Goal: Task Accomplishment & Management: Manage account settings

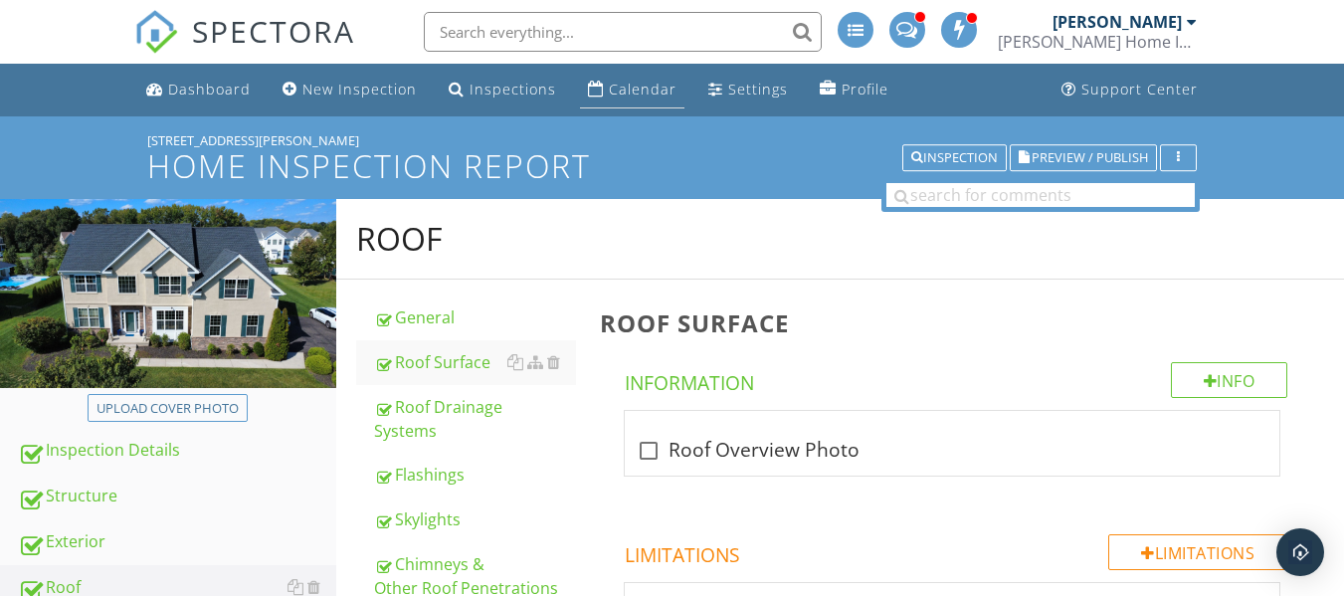
click at [624, 79] on link "Calendar" at bounding box center [632, 90] width 104 height 37
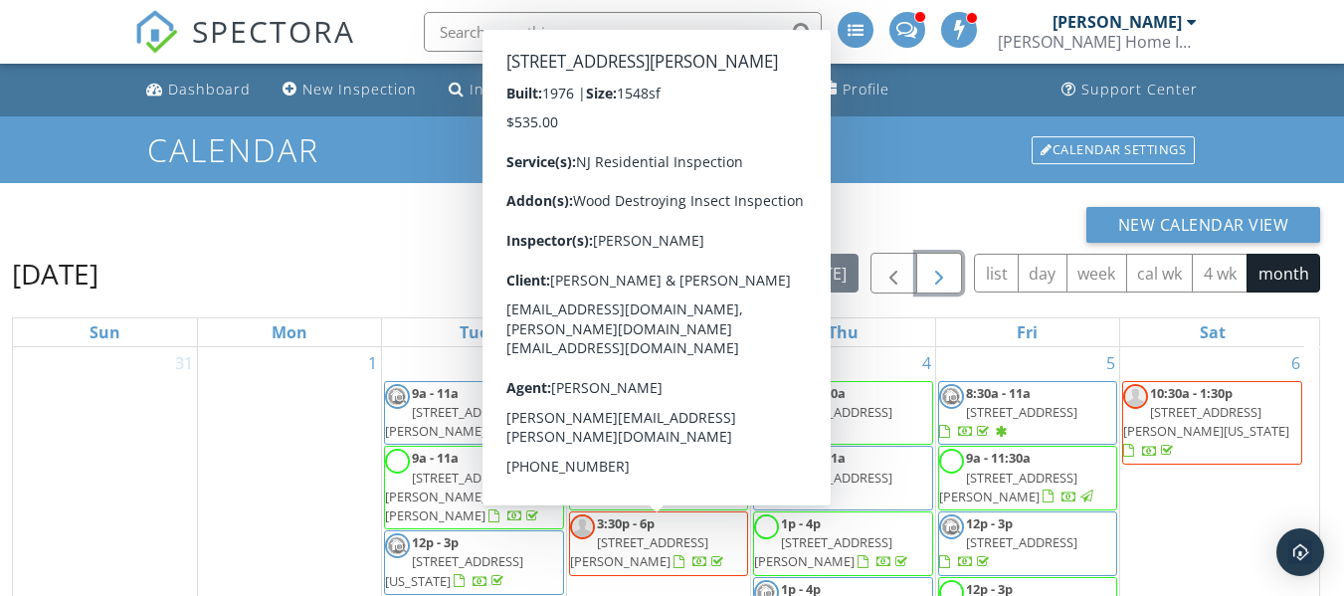
click at [932, 273] on span "button" at bounding box center [939, 274] width 24 height 24
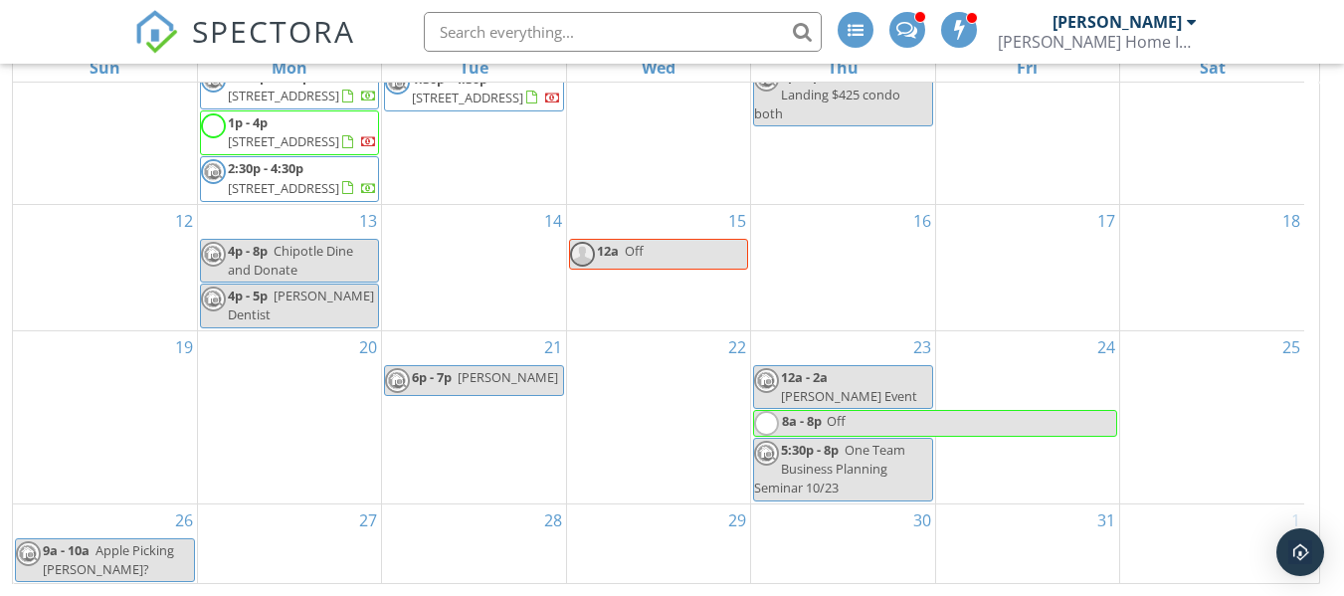
scroll to position [935, 0]
click at [375, 518] on link "27" at bounding box center [368, 521] width 26 height 32
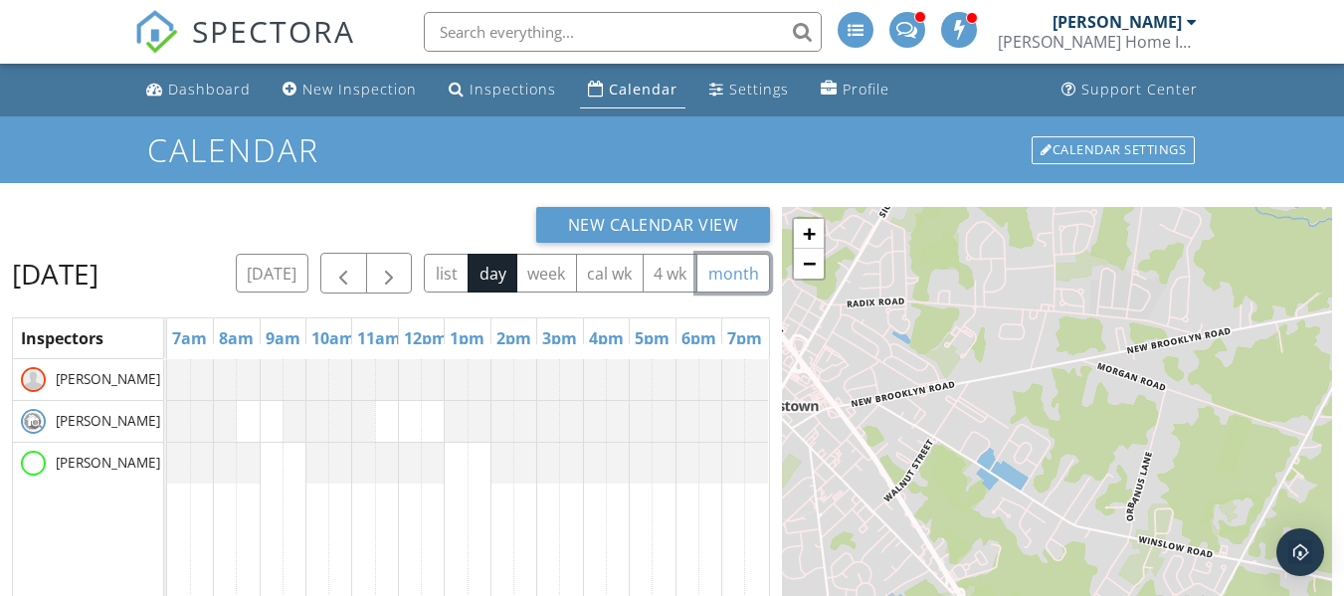
click at [697, 293] on button "month" at bounding box center [734, 273] width 74 height 39
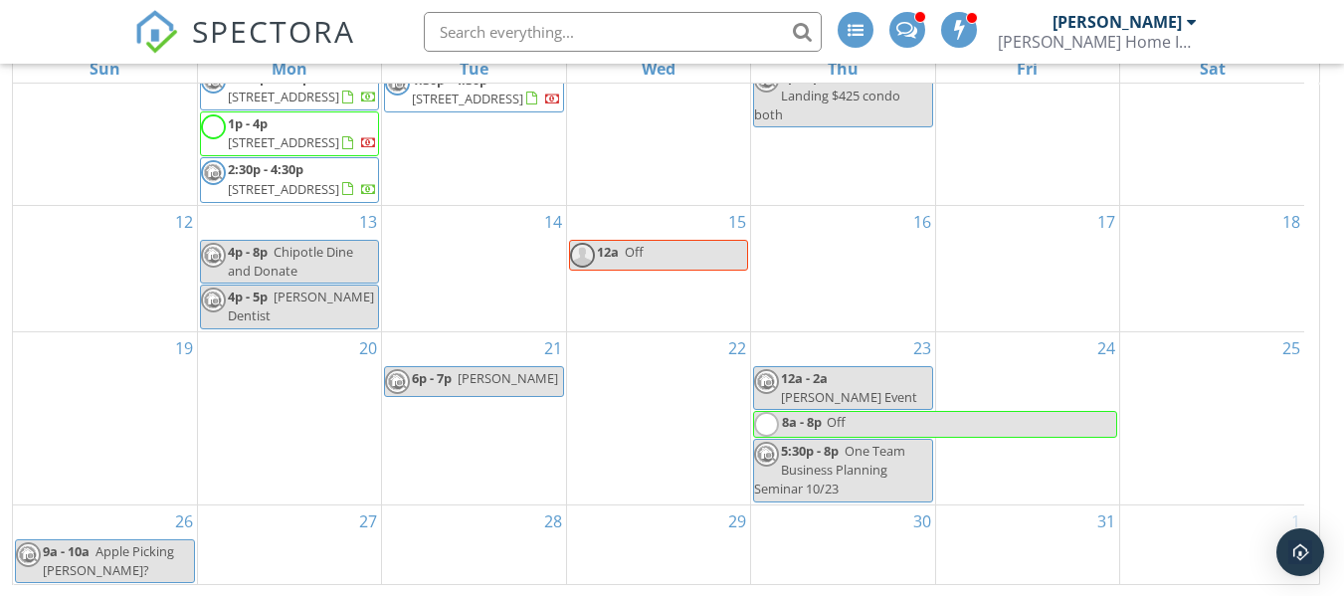
scroll to position [265, 0]
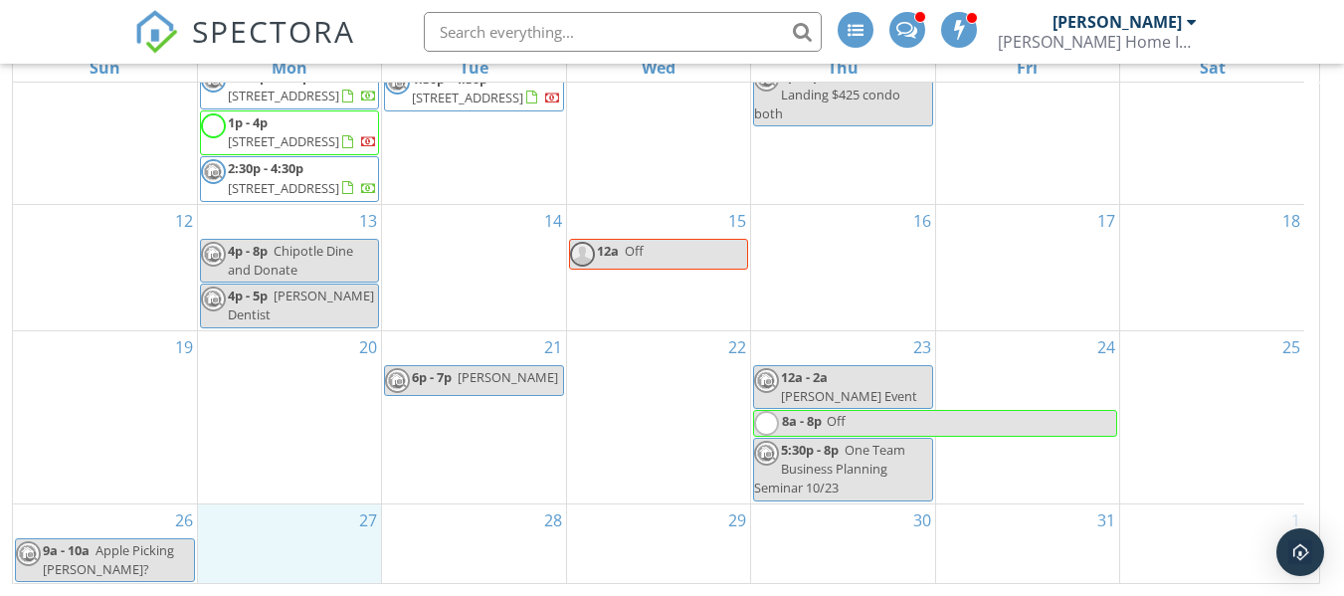
click at [311, 555] on div "27" at bounding box center [289, 545] width 183 height 80
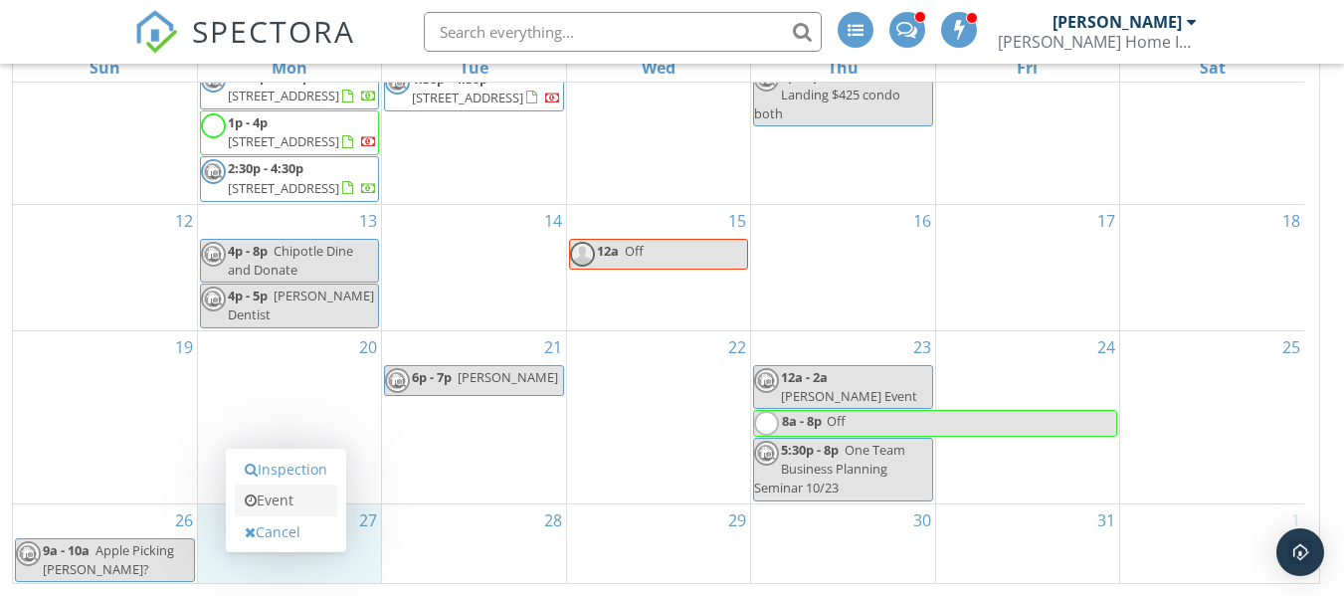
click at [311, 492] on link "Event" at bounding box center [286, 501] width 102 height 32
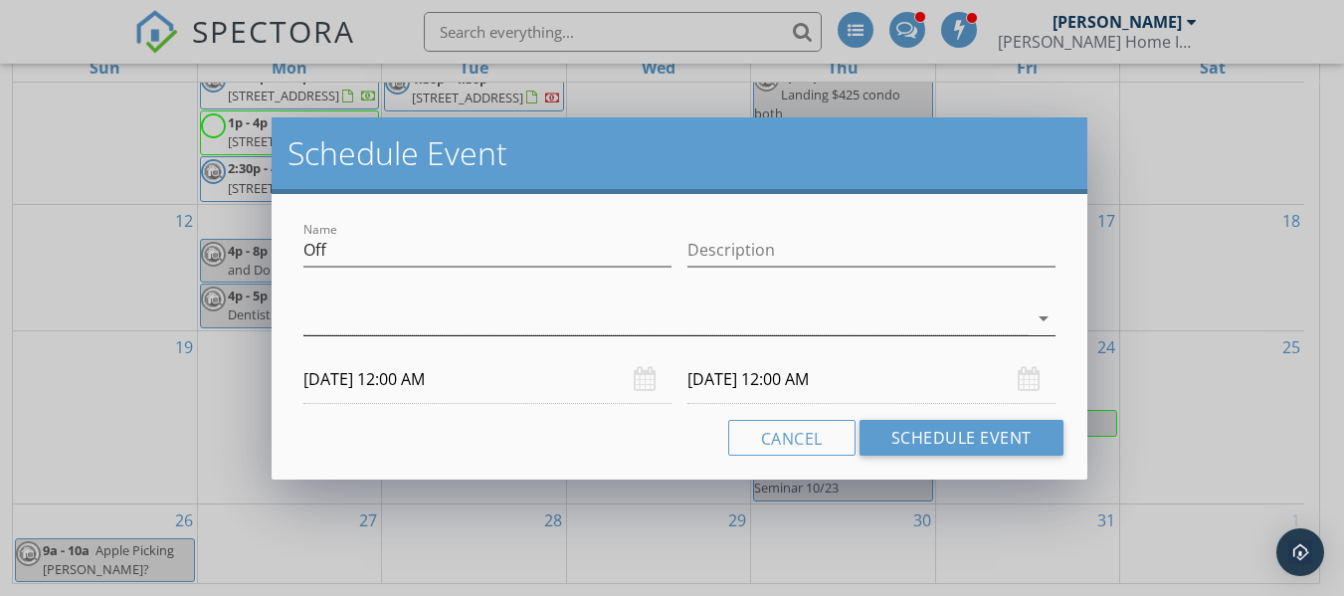
click at [1040, 328] on icon "arrow_drop_down" at bounding box center [1044, 318] width 24 height 24
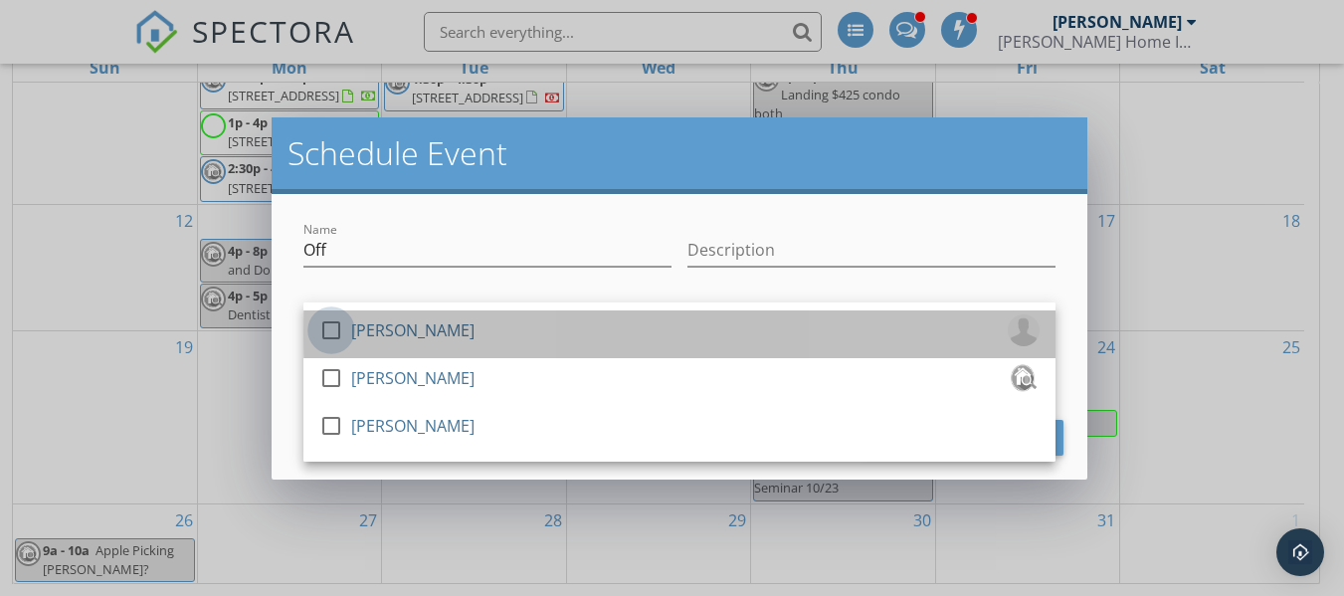
click at [324, 337] on div at bounding box center [331, 330] width 34 height 34
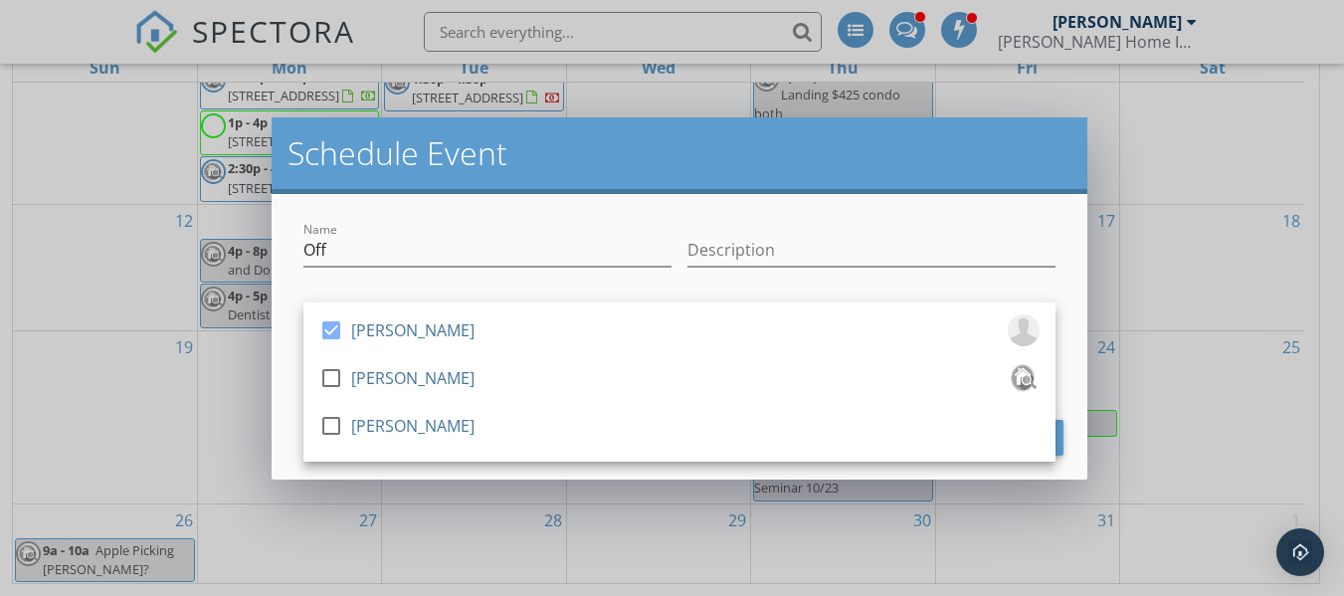
click at [1057, 280] on div "Description" at bounding box center [872, 252] width 384 height 69
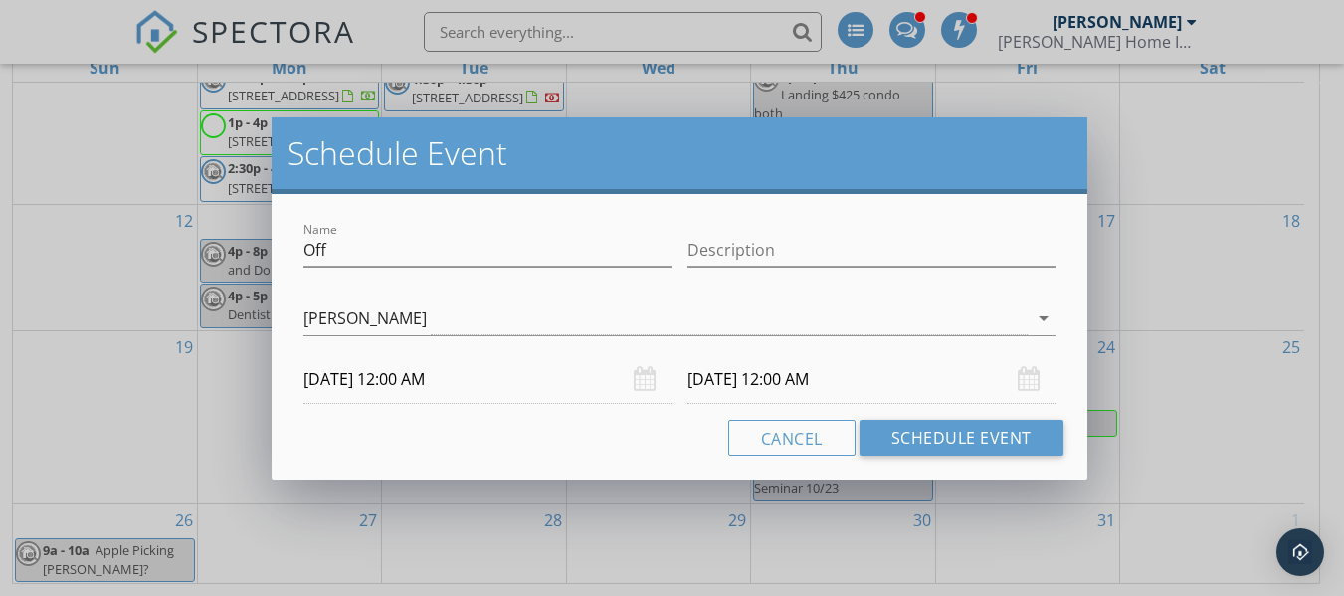
click at [1039, 385] on div "10/28/2025 12:00 AM" at bounding box center [872, 379] width 368 height 49
click at [1079, 375] on div "Name Off Description check_box Rob Robinson check_box_outline_blank Andrew Dobb…" at bounding box center [680, 337] width 816 height 286
click at [1036, 378] on div "10/28/2025 12:00 AM" at bounding box center [872, 379] width 368 height 49
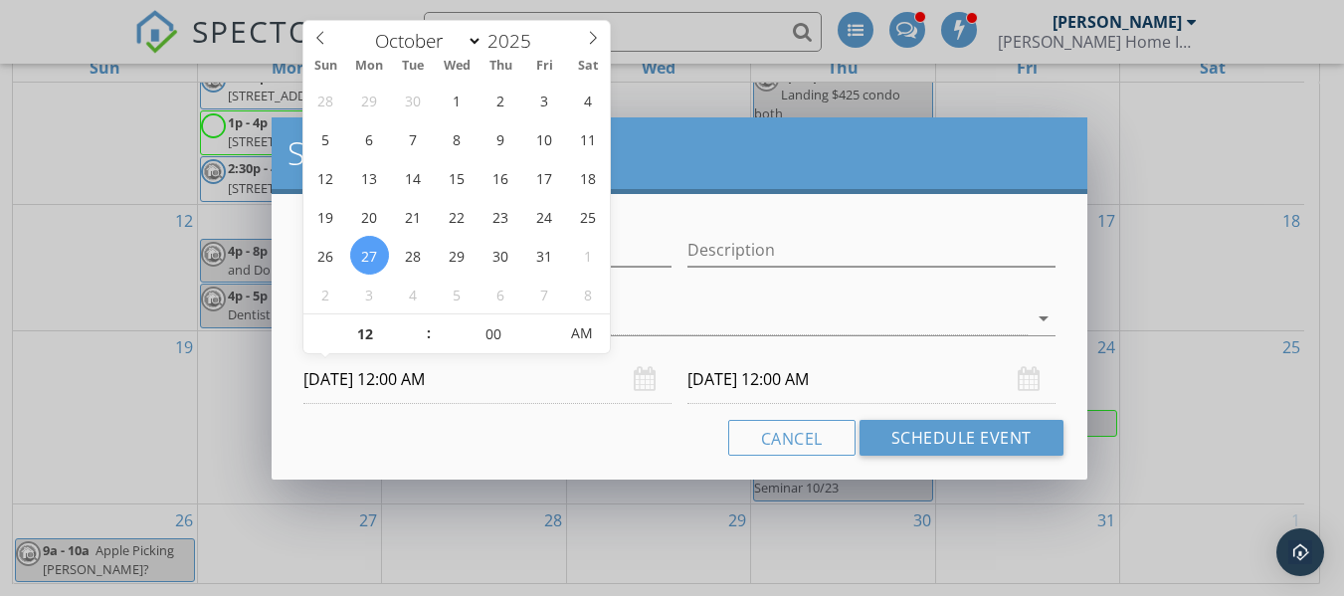
click at [627, 384] on input "10/27/2025 12:00 AM" at bounding box center [488, 379] width 368 height 49
click at [537, 381] on input "10/27/2025 12:00 AM" at bounding box center [488, 379] width 368 height 49
click at [728, 384] on input "10/28/2025 12:00 AM" at bounding box center [872, 379] width 368 height 49
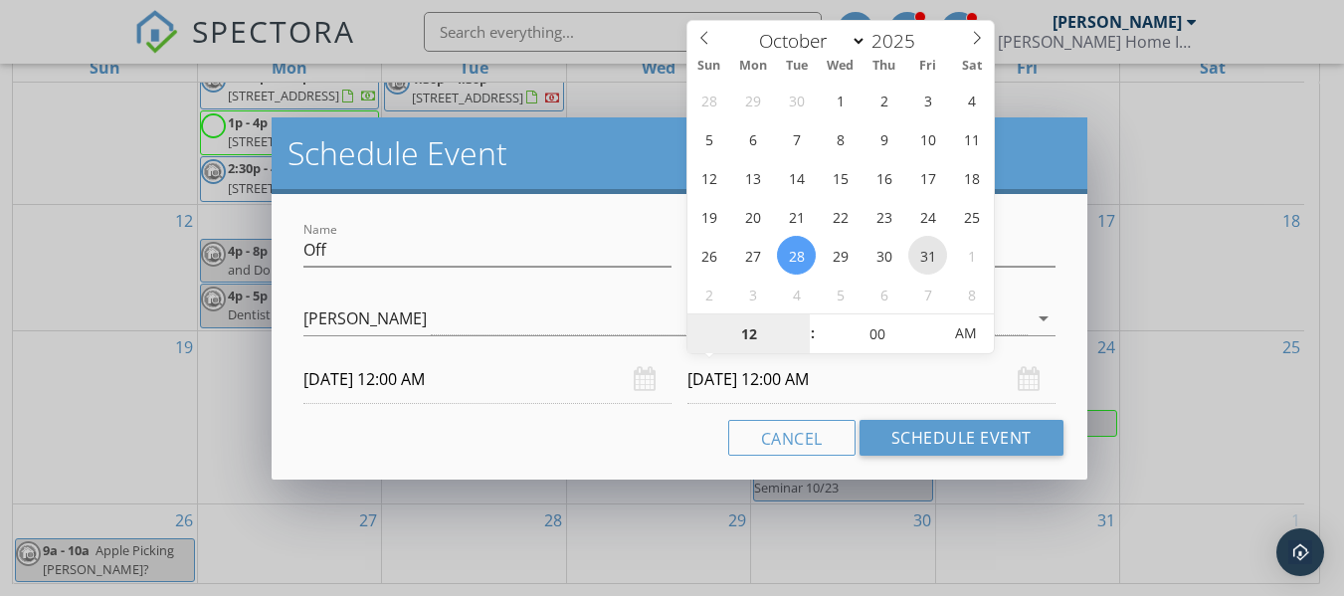
type input "10/31/2025 12:00 AM"
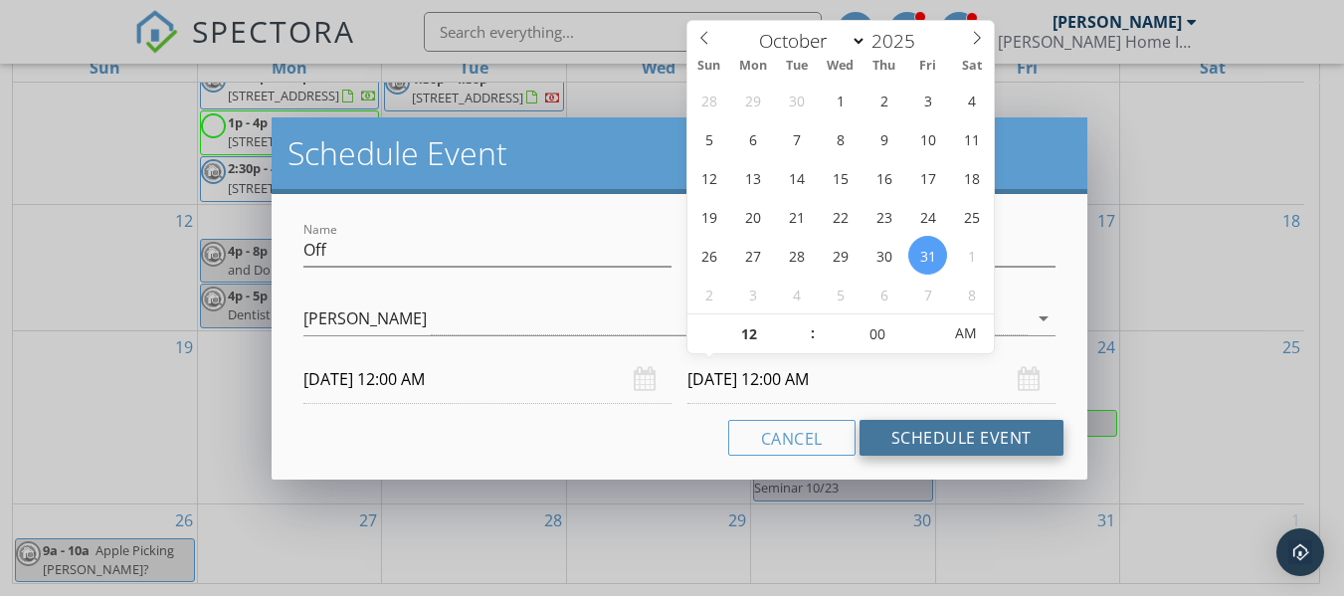
click at [968, 444] on button "Schedule Event" at bounding box center [962, 438] width 204 height 36
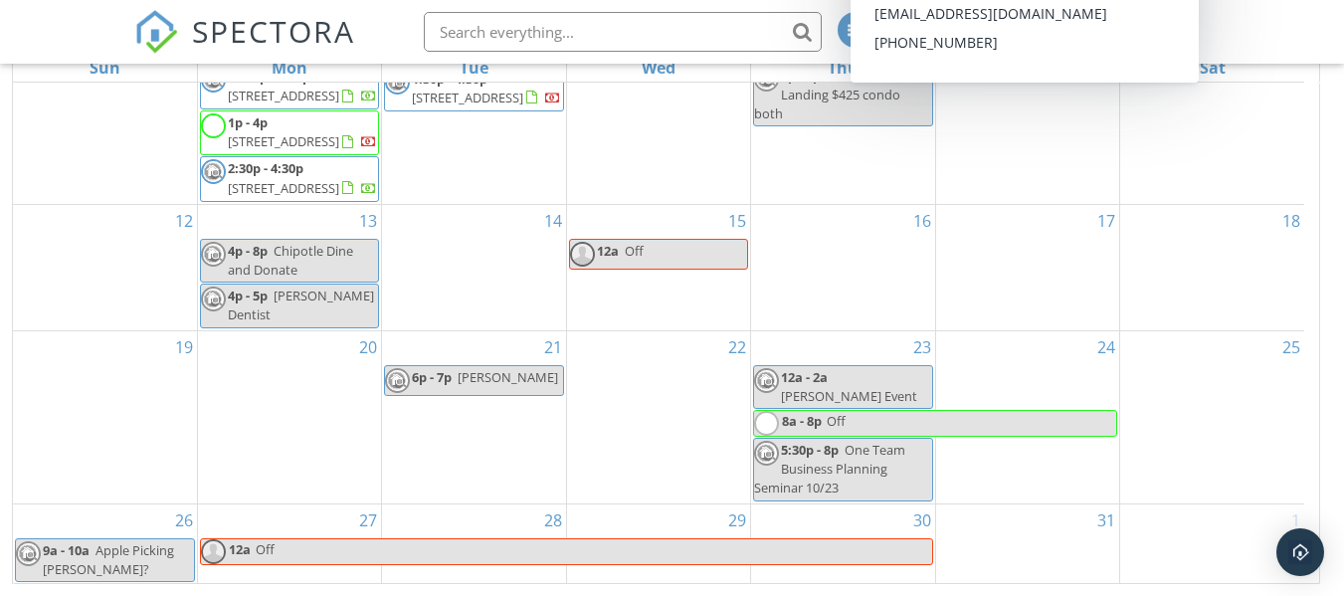
scroll to position [935, 0]
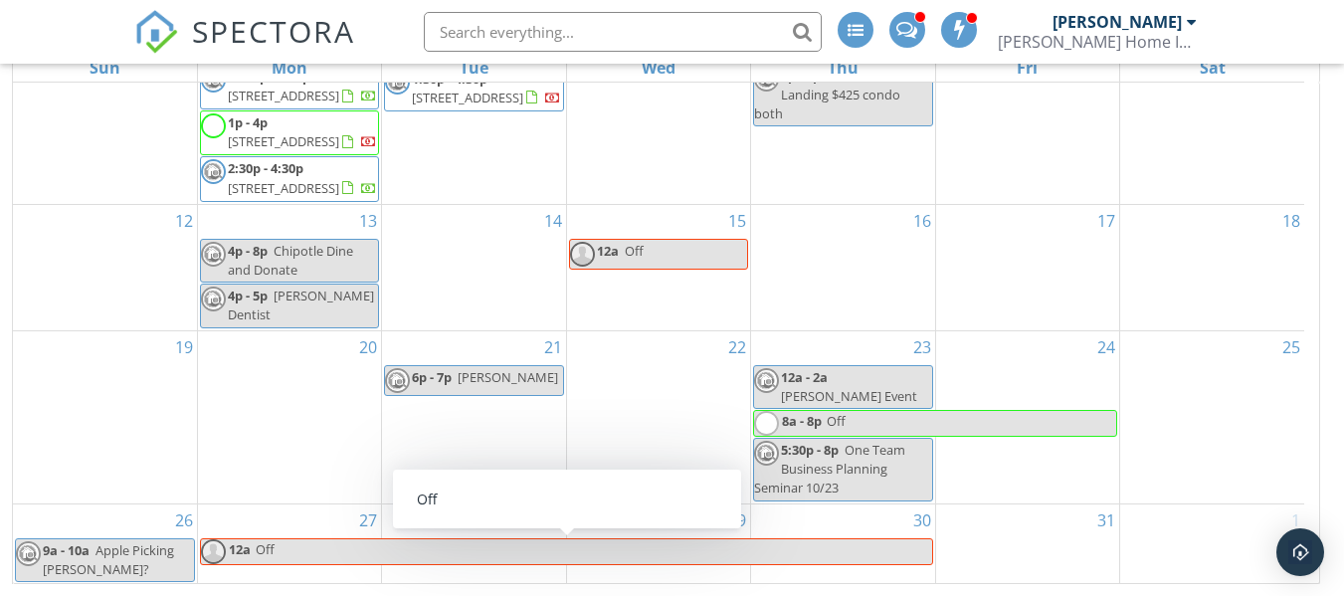
click at [924, 552] on span "Off" at bounding box center [594, 551] width 678 height 25
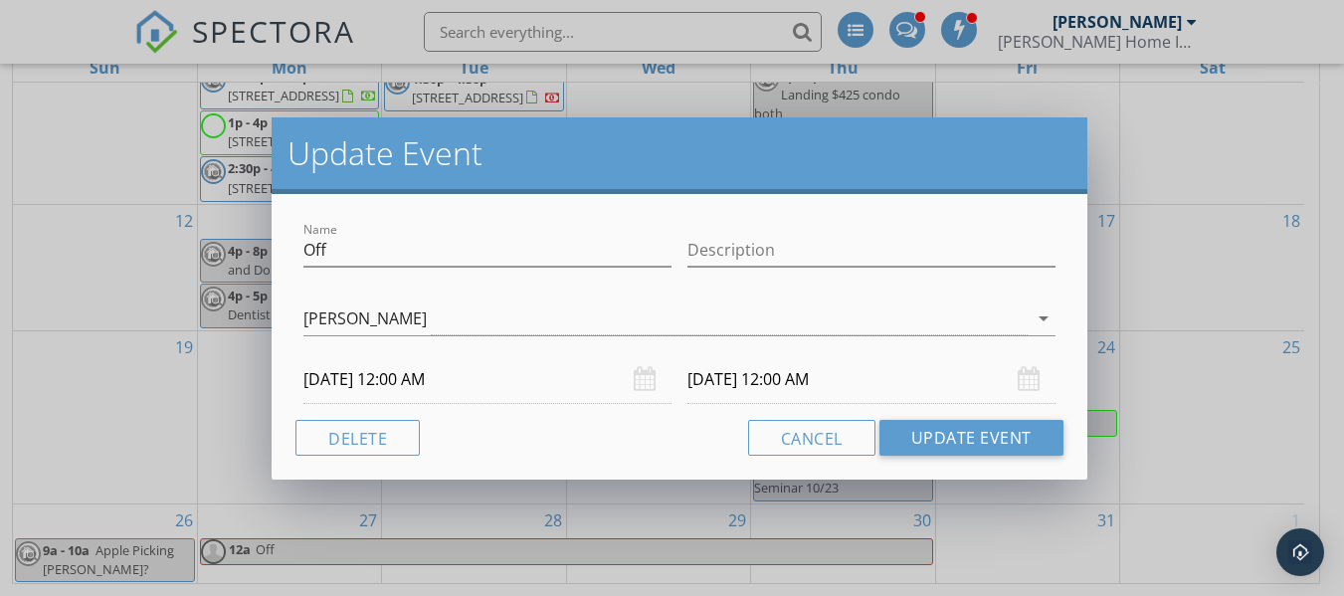
click at [1037, 387] on div "10/31/2025 12:00 AM" at bounding box center [872, 379] width 368 height 49
click at [738, 391] on input "10/31/2025 12:00 AM" at bounding box center [872, 379] width 368 height 49
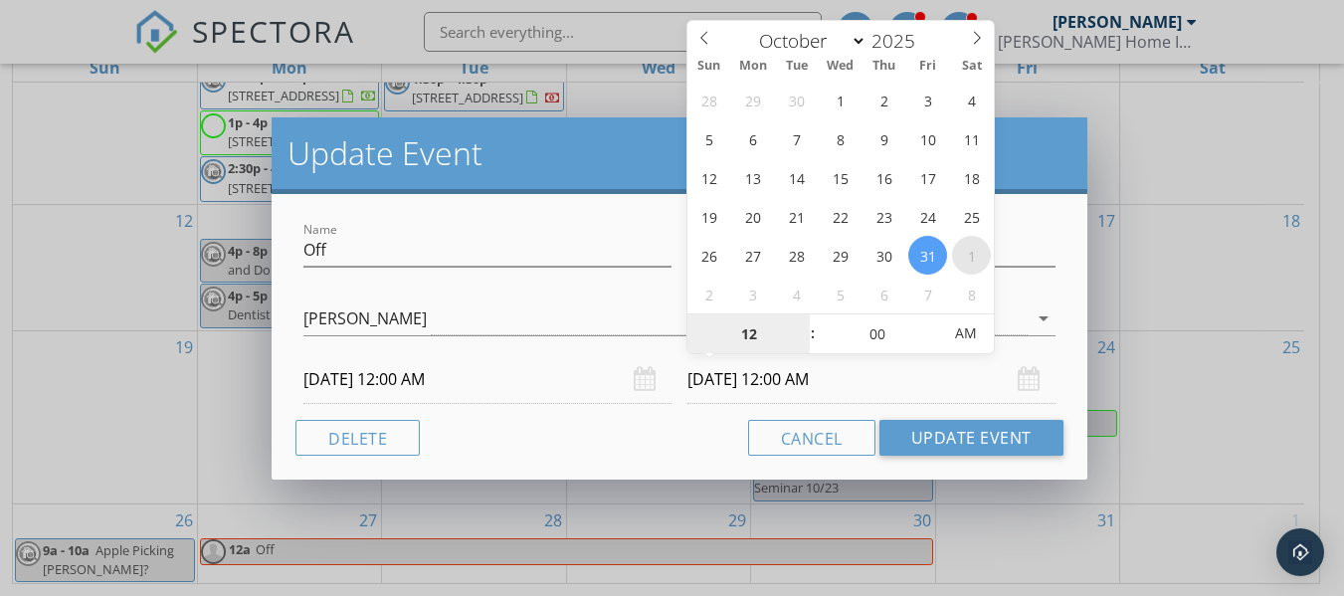
select select "10"
type input "11/01/2025 12:00 AM"
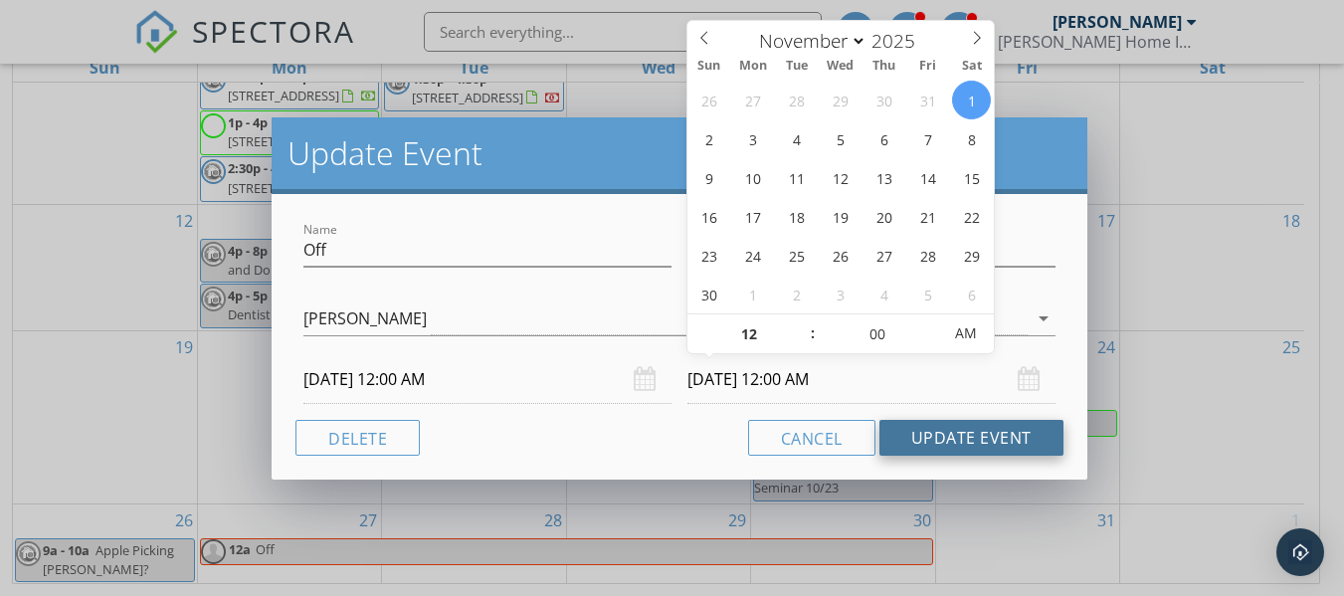
click at [964, 443] on button "Update Event" at bounding box center [972, 438] width 184 height 36
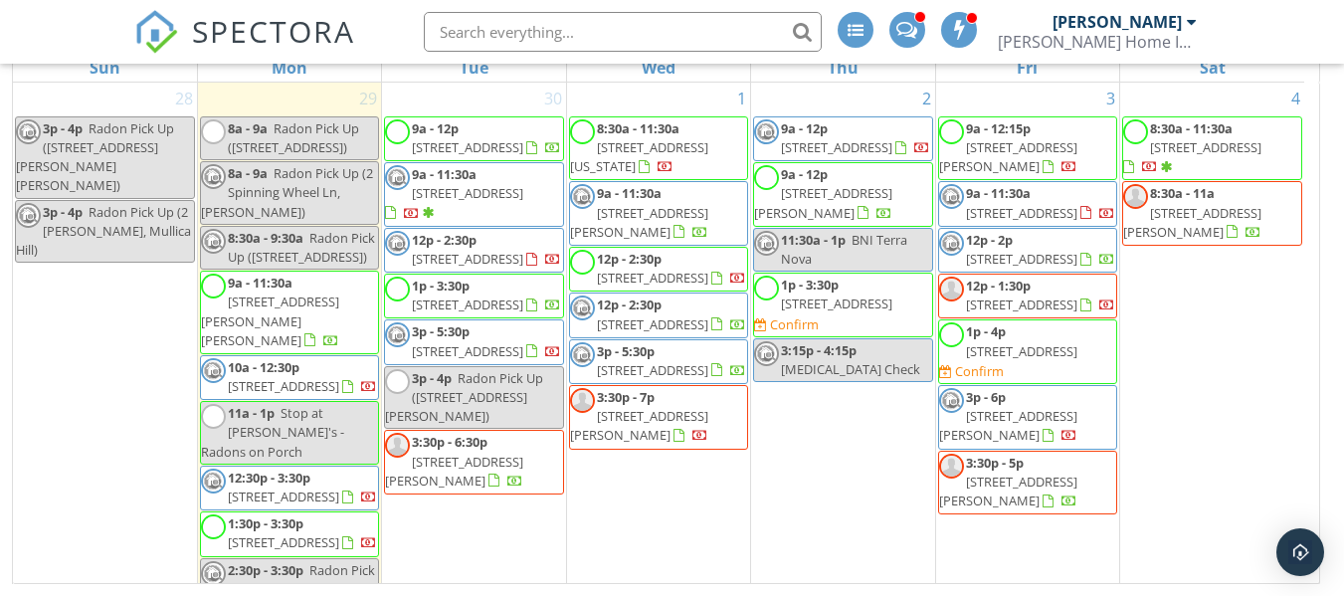
scroll to position [0, 0]
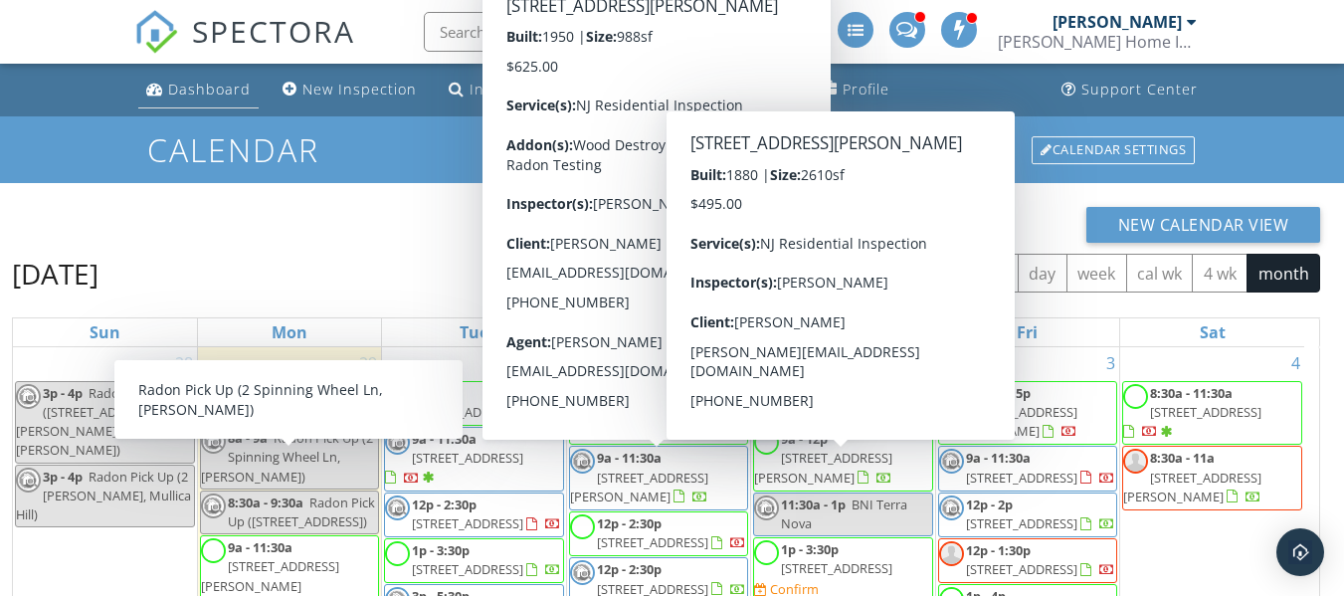
click at [208, 93] on div "Dashboard" at bounding box center [209, 89] width 83 height 19
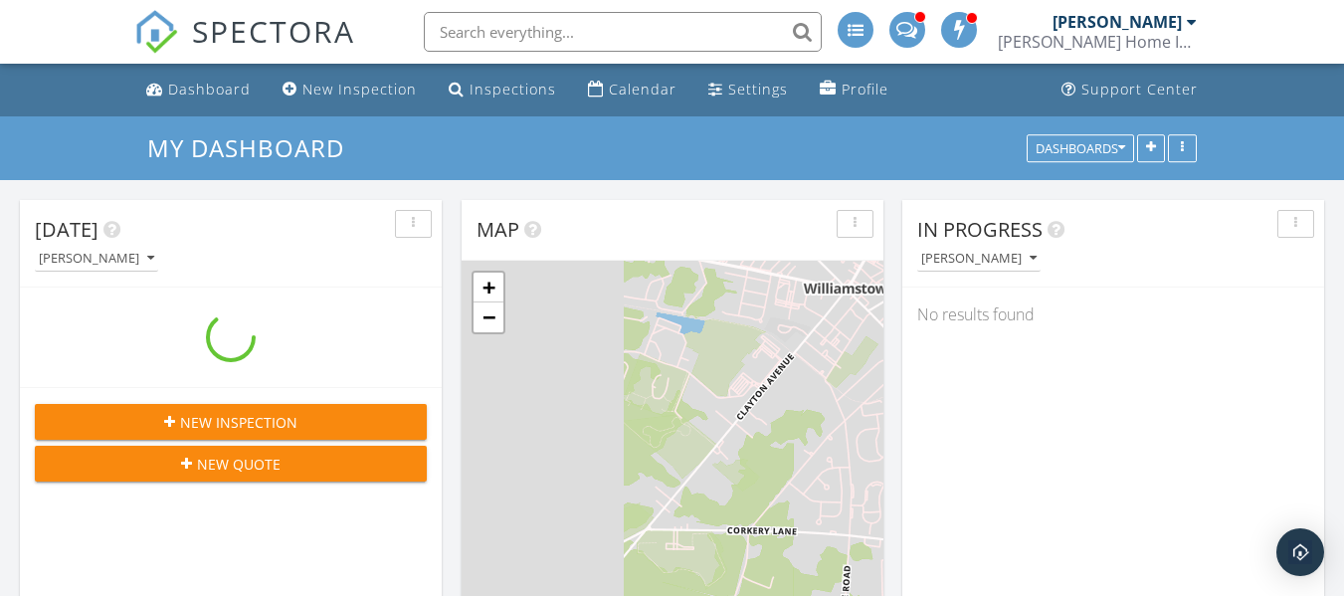
scroll to position [1991, 1375]
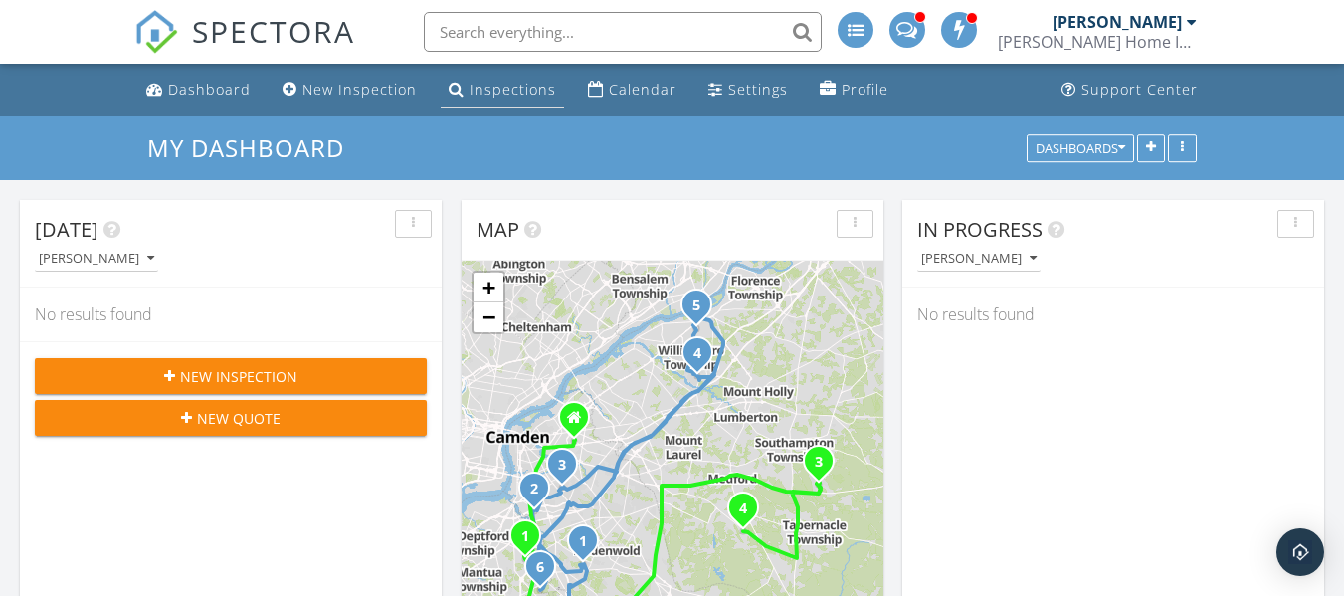
click at [476, 94] on div "Inspections" at bounding box center [513, 89] width 87 height 19
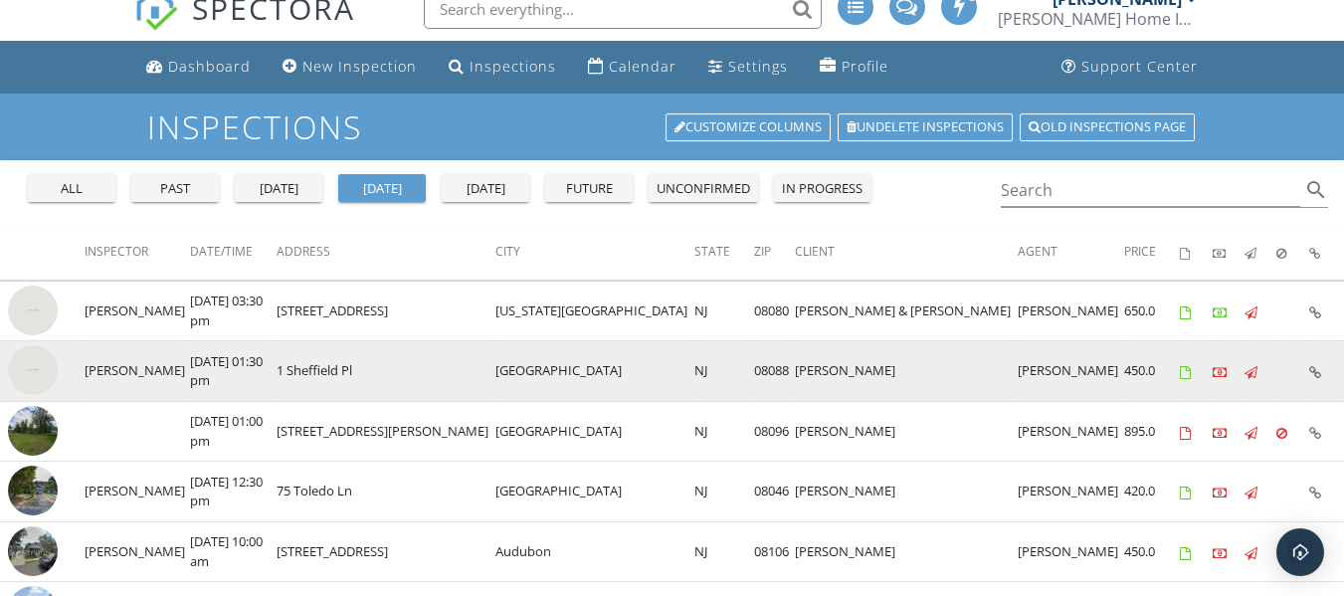
scroll to position [21, 0]
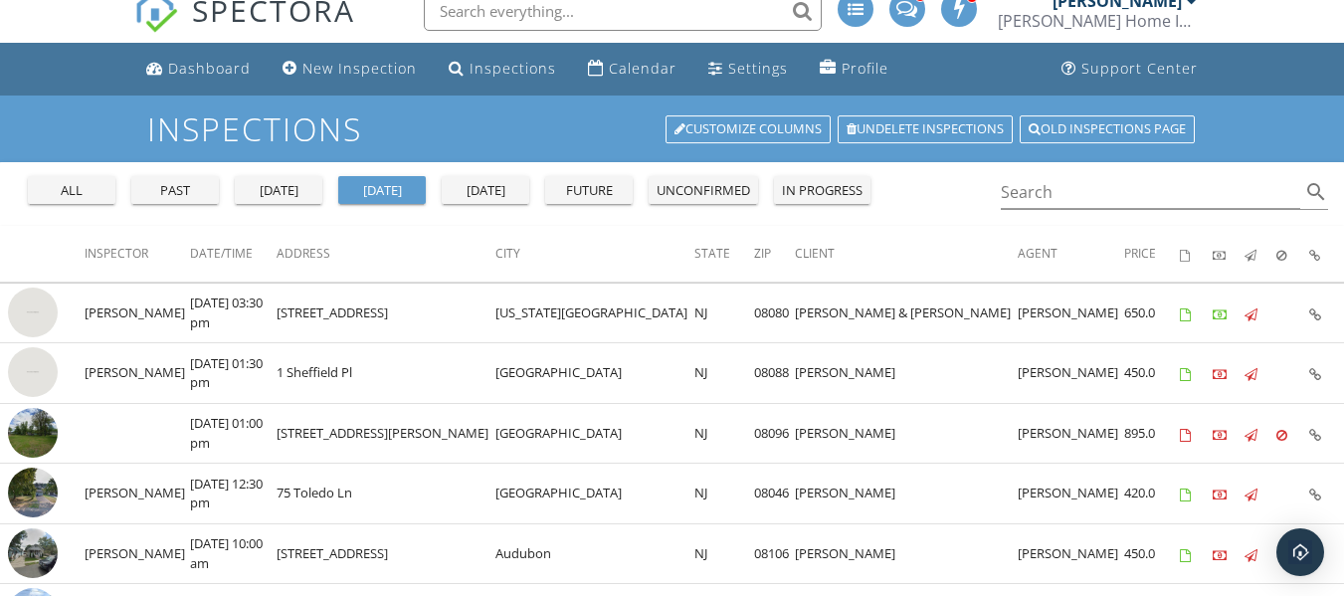
click at [200, 179] on button "past" at bounding box center [175, 190] width 88 height 28
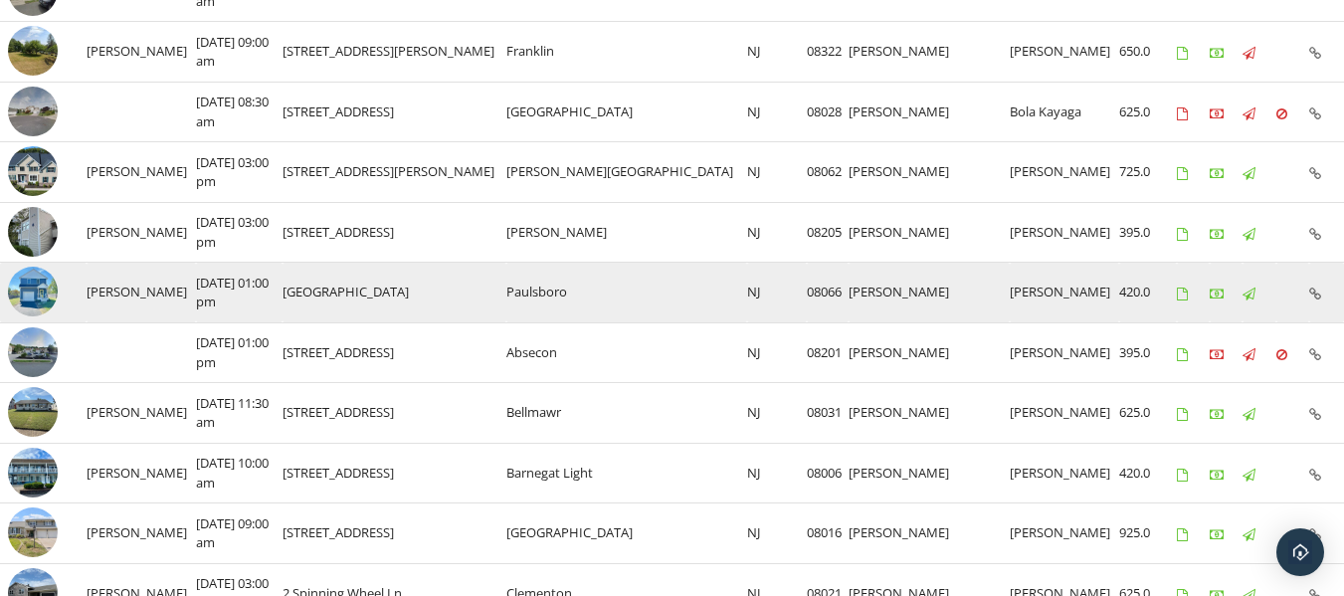
scroll to position [299, 0]
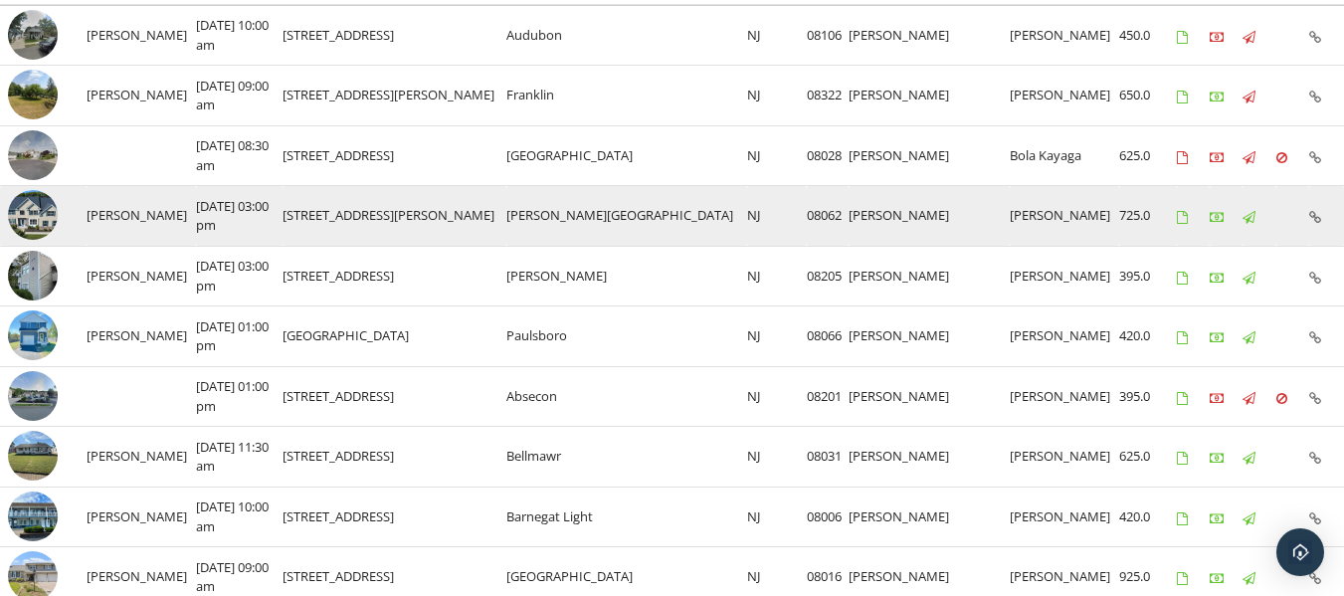
click at [51, 219] on img at bounding box center [33, 215] width 50 height 50
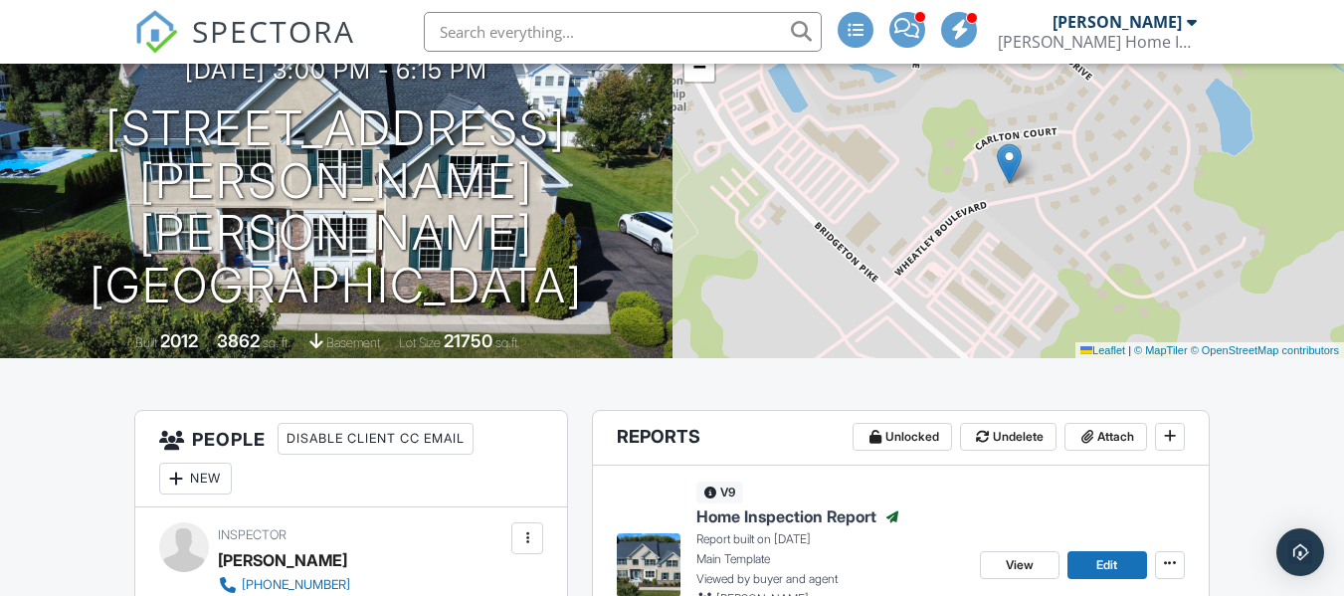
scroll to position [299, 0]
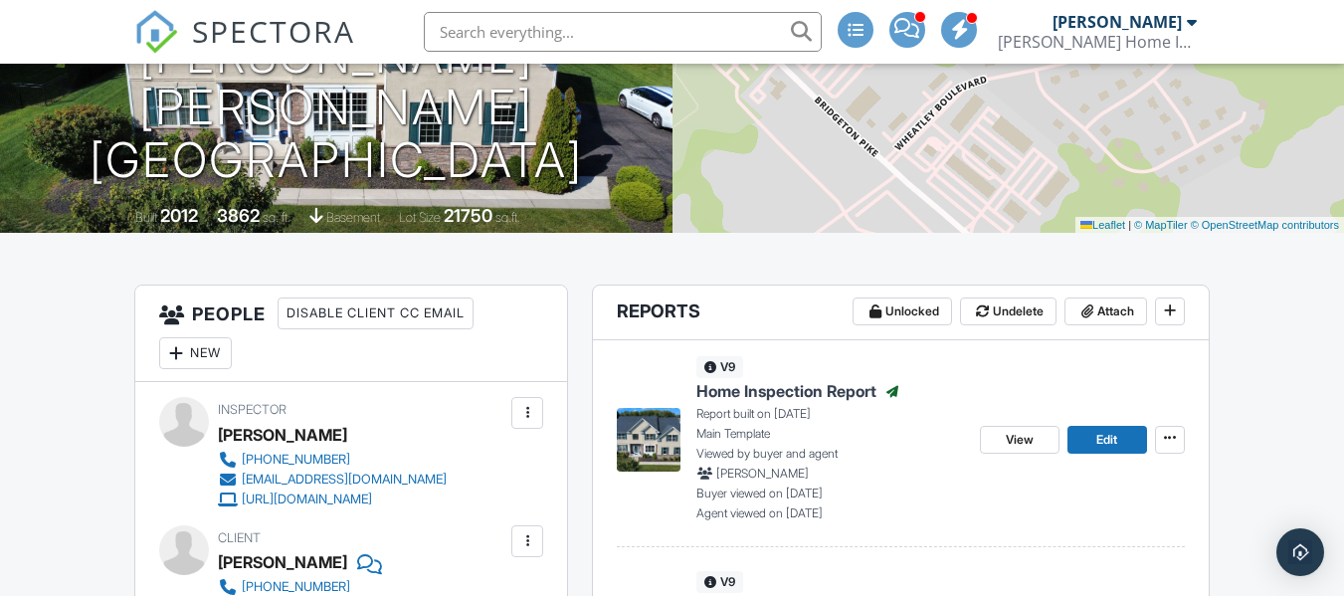
click at [787, 377] on div "v9 Home Inspection Report Published Report built on 09/26/2025 Main Template Vi…" at bounding box center [830, 438] width 267 height 165
click at [772, 389] on span "Home Inspection Report" at bounding box center [787, 391] width 180 height 22
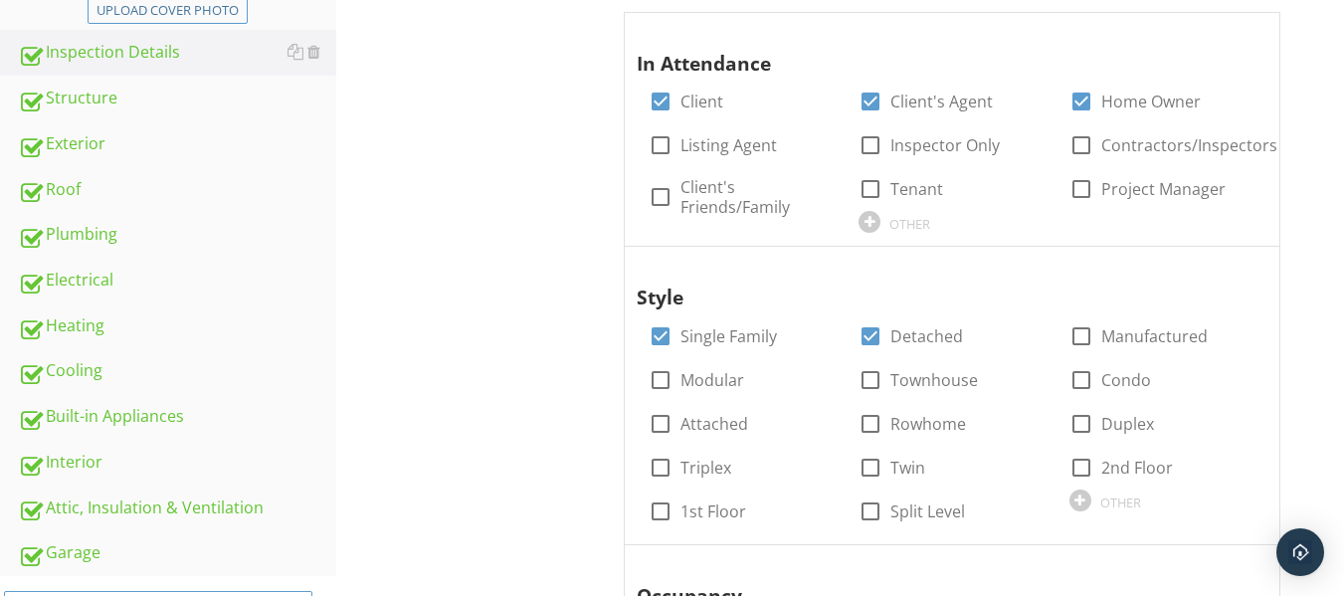
scroll to position [299, 0]
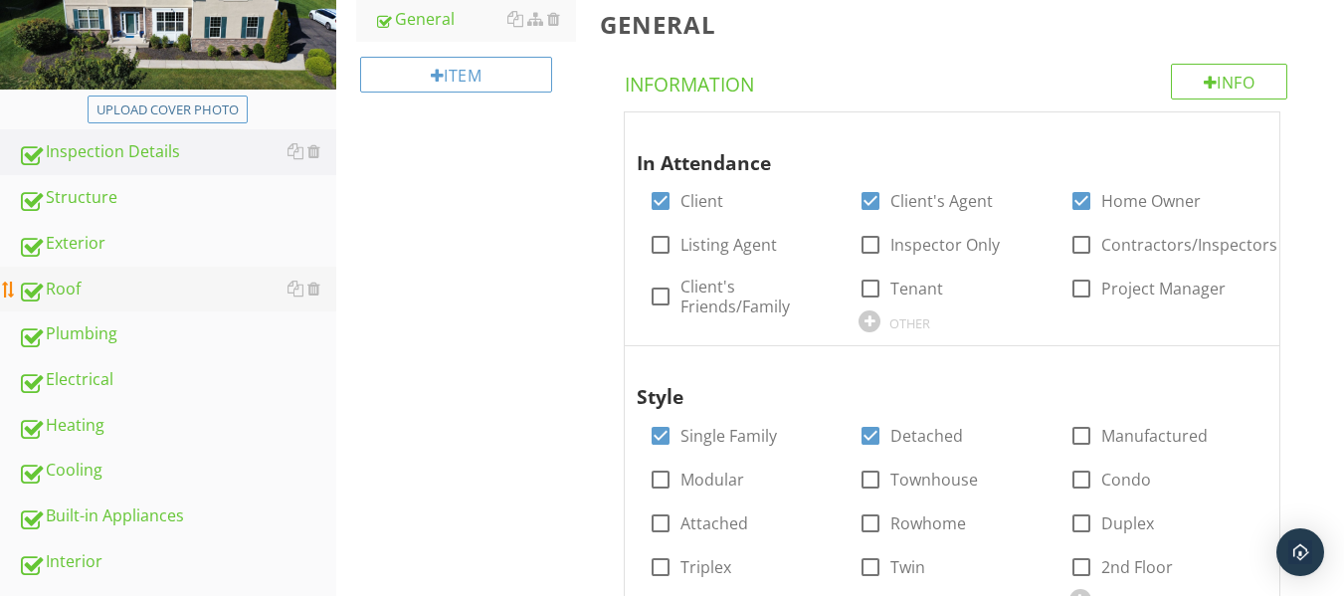
click at [106, 293] on div "Roof" at bounding box center [177, 290] width 318 height 26
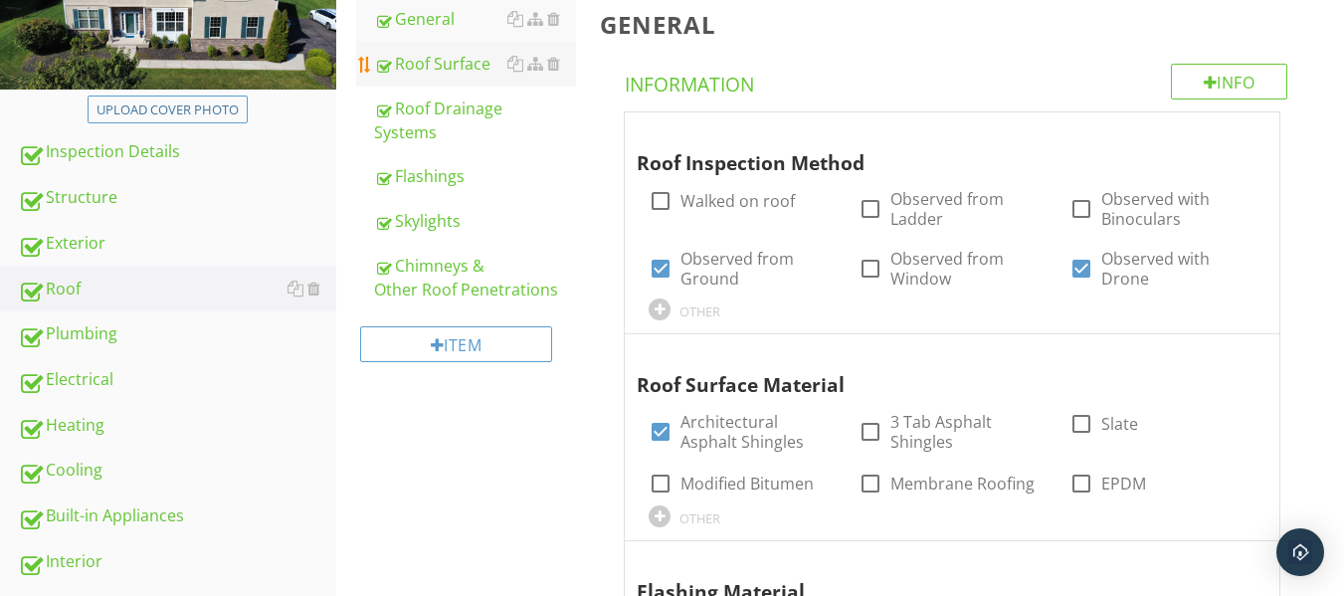
click at [474, 69] on div "Roof Surface" at bounding box center [475, 64] width 202 height 24
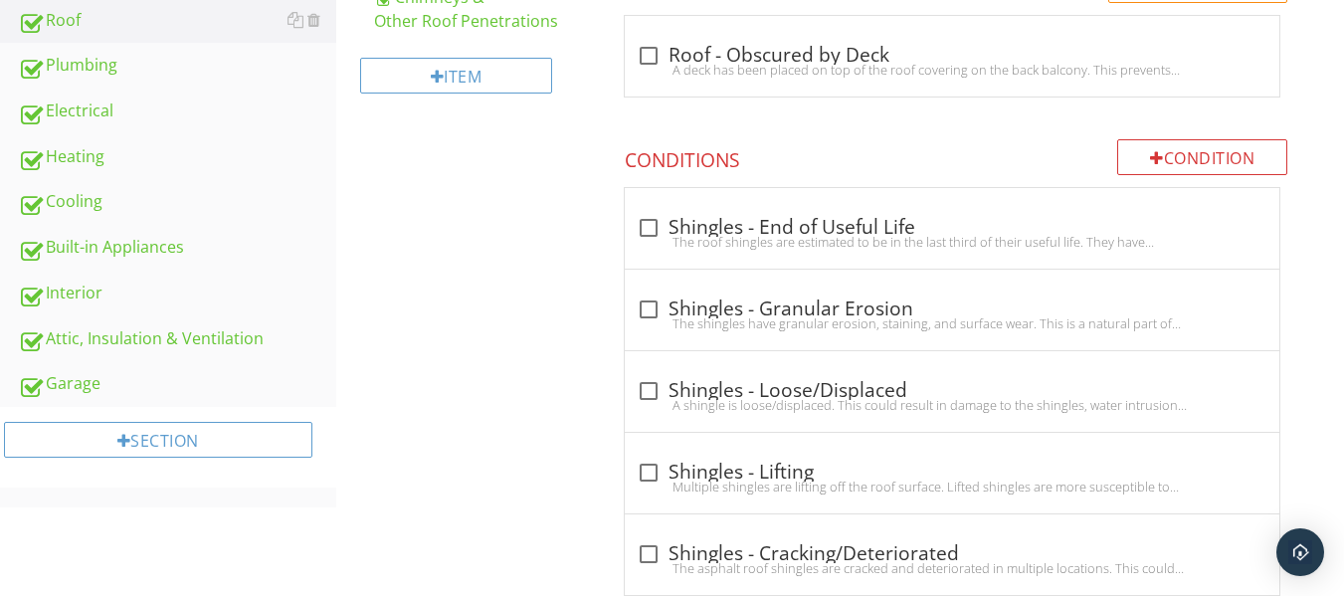
scroll to position [697, 0]
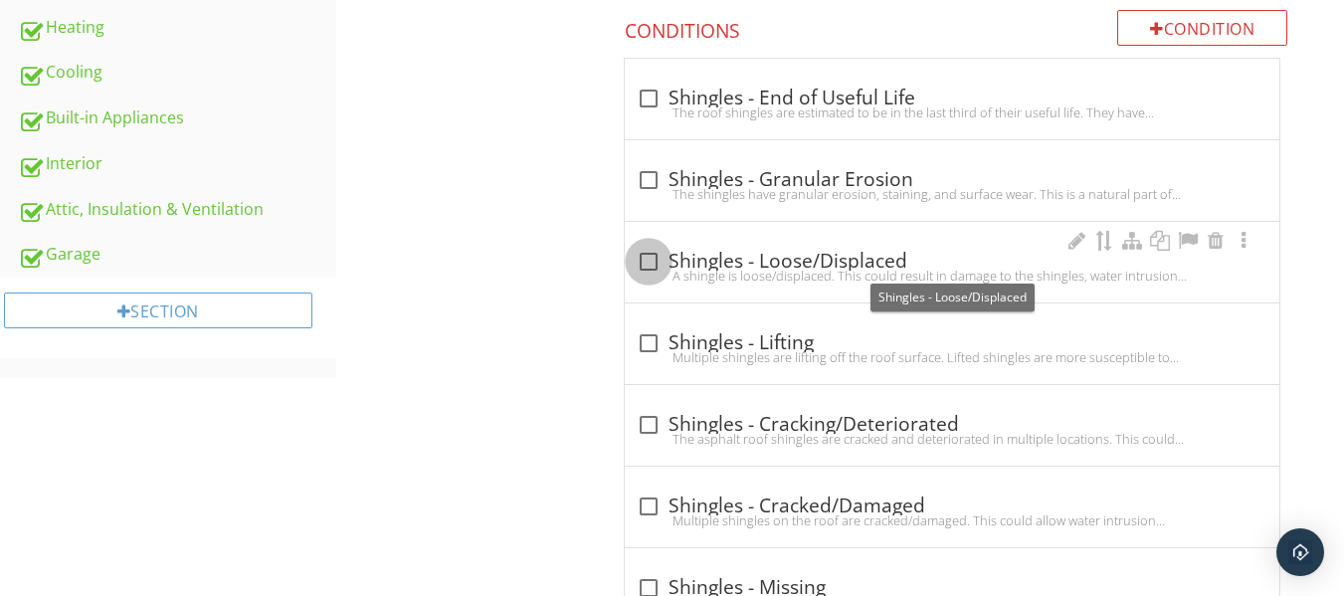
click at [645, 260] on div at bounding box center [649, 262] width 34 height 34
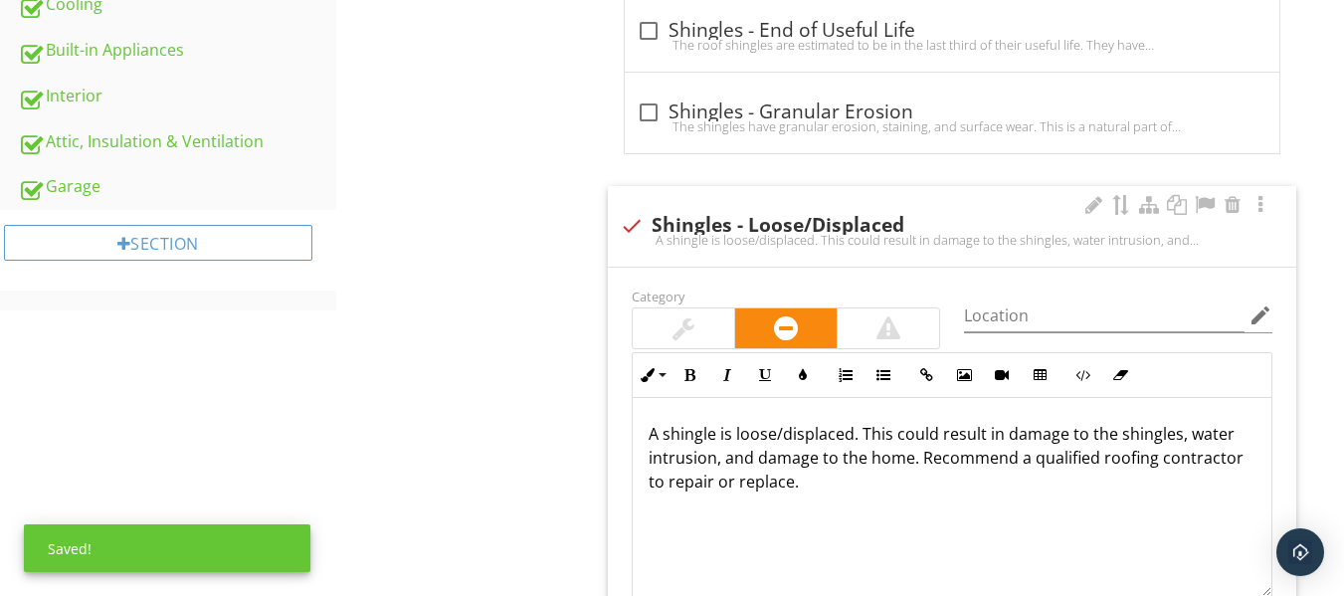
scroll to position [896, 0]
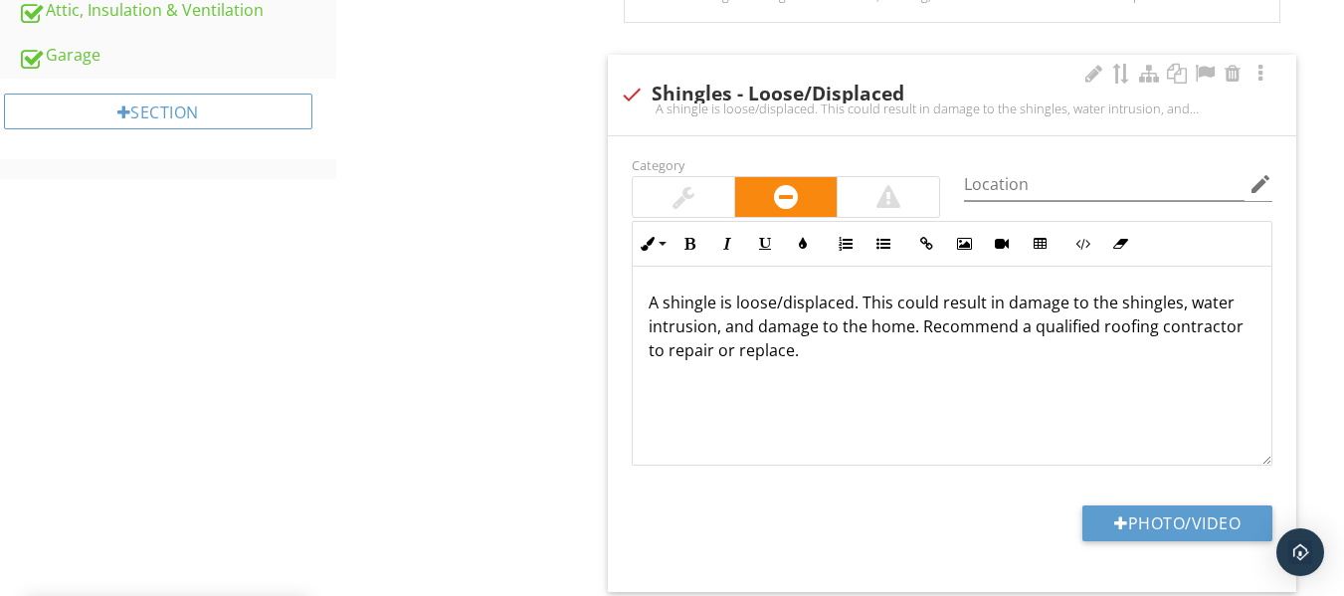
click at [635, 97] on div at bounding box center [632, 95] width 34 height 34
checkbox input "true"
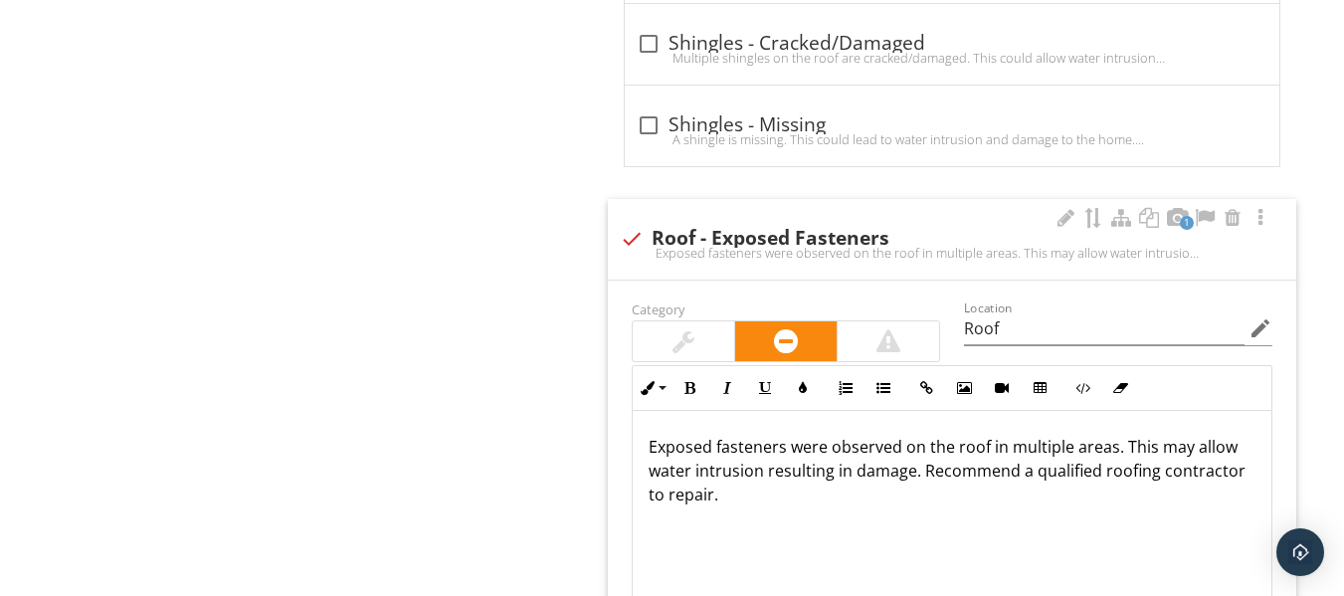
scroll to position [1194, 0]
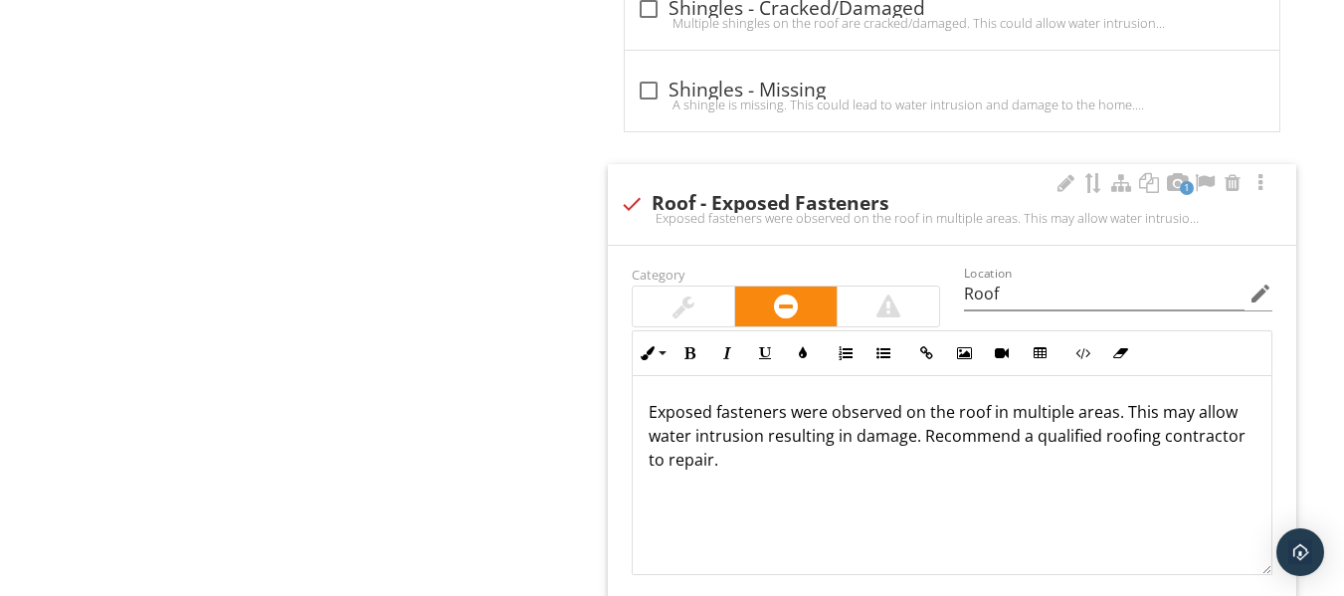
click at [623, 201] on div at bounding box center [632, 204] width 34 height 34
checkbox input "true"
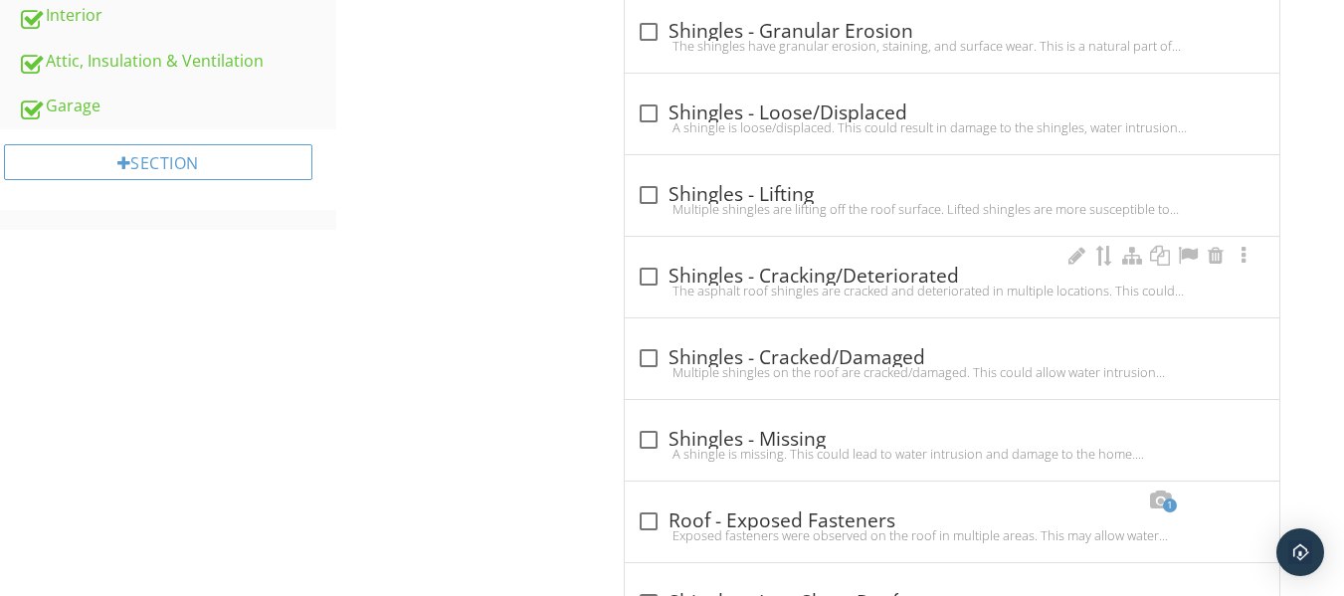
scroll to position [796, 0]
